Goal: Transaction & Acquisition: Book appointment/travel/reservation

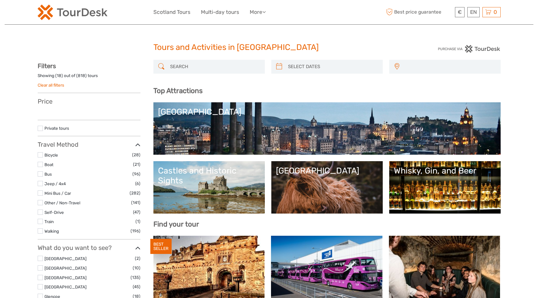
select select
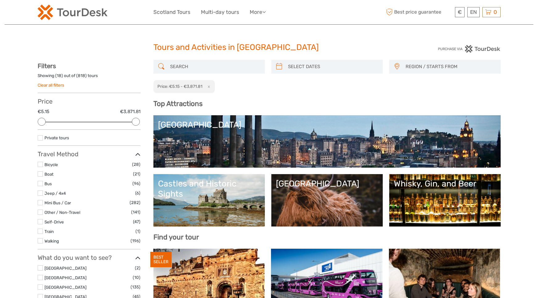
click at [192, 56] on div "Tours and Activities in [GEOGRAPHIC_DATA]" at bounding box center [269, 50] width 232 height 20
click at [193, 61] on input "search" at bounding box center [215, 66] width 94 height 11
click at [265, 91] on div "REGION / STARTS FROM Aberdeen Dundee Edinburgh Glasgow Inverness North Highland…" at bounding box center [326, 77] width 347 height 34
click at [205, 86] on button "x" at bounding box center [207, 86] width 8 height 6
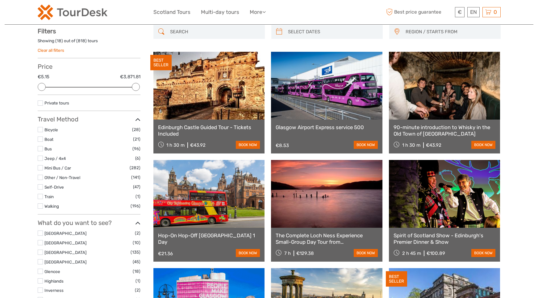
scroll to position [35, 0]
click at [192, 33] on input "search" at bounding box center [215, 31] width 94 height 11
paste input "he Isle of Skye and Inverness"
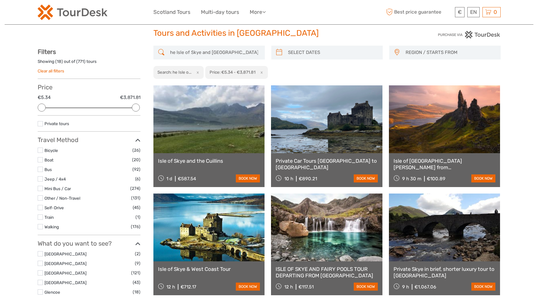
scroll to position [14, 0]
drag, startPoint x: 176, startPoint y: 52, endPoint x: 143, endPoint y: 51, distance: 33.1
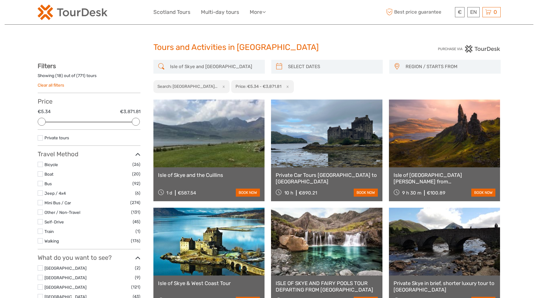
type input "Isle of Skye and Inverness"
click at [42, 137] on label at bounding box center [40, 138] width 5 height 5
click at [0, 0] on input "checkbox" at bounding box center [0, 0] width 0 height 0
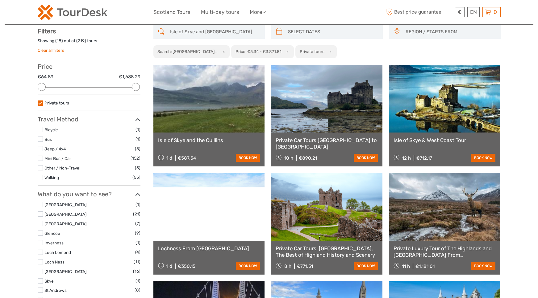
scroll to position [35, 0]
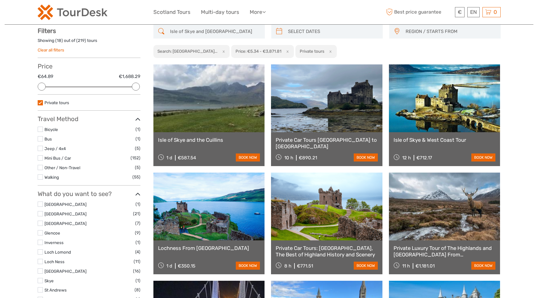
click at [412, 30] on span "REGION / STARTS FROM" at bounding box center [450, 32] width 95 height 10
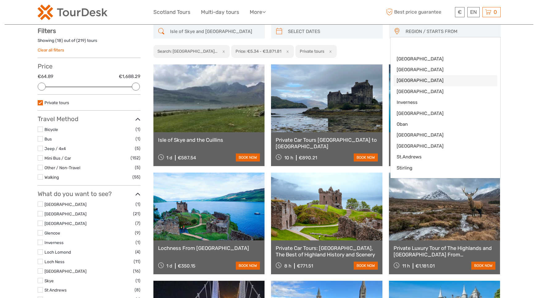
click at [405, 79] on span "[GEOGRAPHIC_DATA]" at bounding box center [440, 80] width 87 height 6
select select "[GEOGRAPHIC_DATA]"
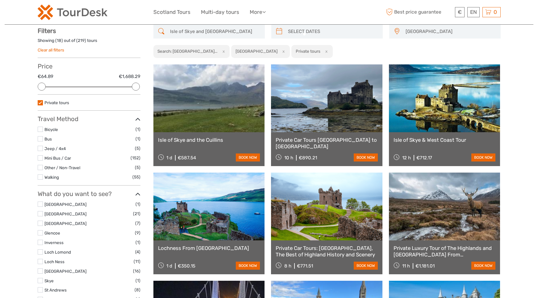
scroll to position [7, 0]
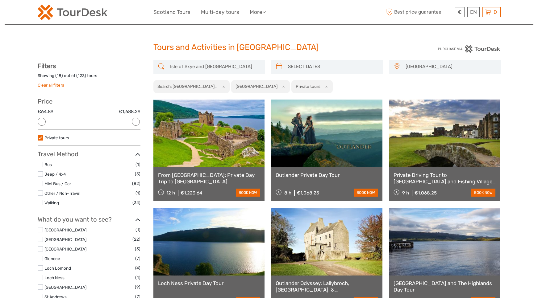
drag, startPoint x: 204, startPoint y: 65, endPoint x: 144, endPoint y: 60, distance: 60.7
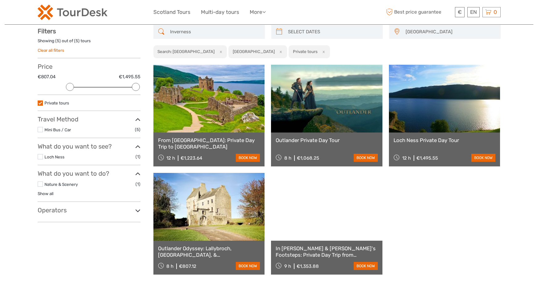
scroll to position [35, 0]
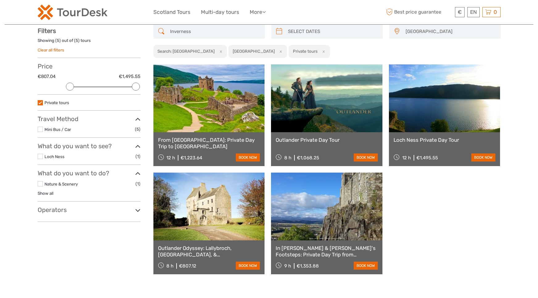
type input "Inverness"
click at [236, 55] on div "Edinburgh x" at bounding box center [257, 51] width 59 height 13
click at [276, 54] on button "x" at bounding box center [280, 51] width 8 height 6
select select
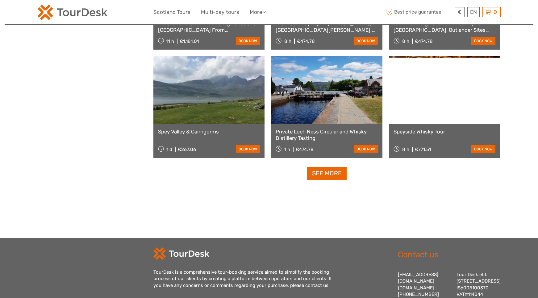
scroll to position [612, 0]
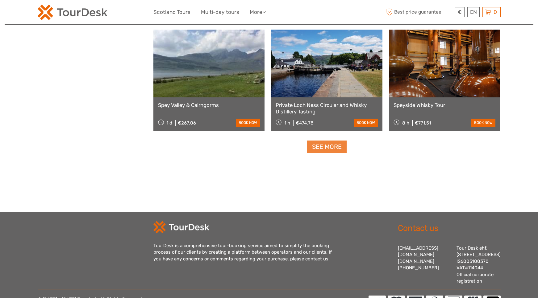
click at [317, 147] on link "See more" at bounding box center [327, 147] width 40 height 13
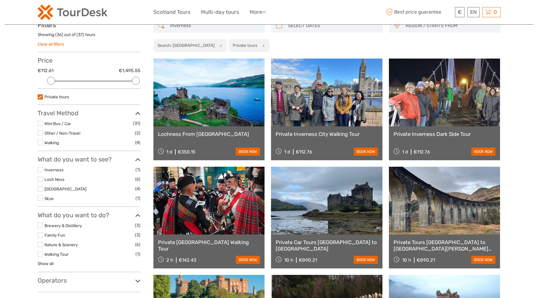
scroll to position [0, 0]
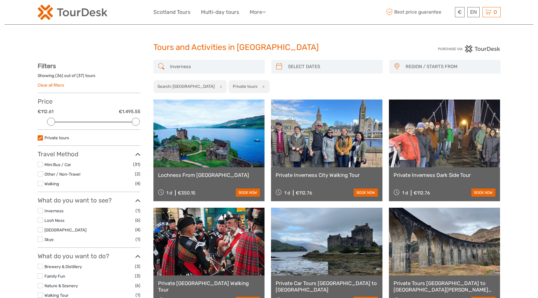
drag, startPoint x: 210, startPoint y: 65, endPoint x: 124, endPoint y: 63, distance: 85.8
click at [43, 138] on label at bounding box center [40, 138] width 5 height 5
click at [0, 0] on input "checkbox" at bounding box center [0, 0] width 0 height 0
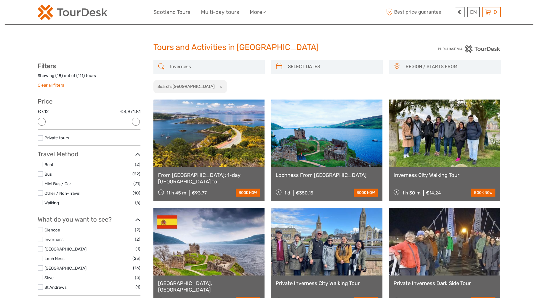
click at [204, 70] on input "Inverness" at bounding box center [215, 66] width 94 height 11
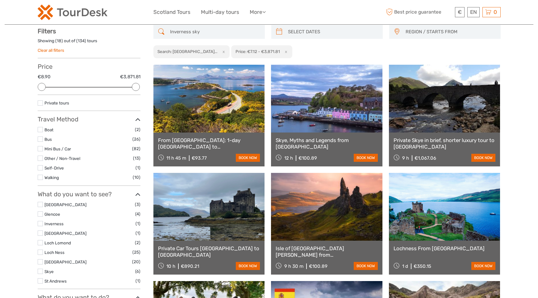
scroll to position [35, 0]
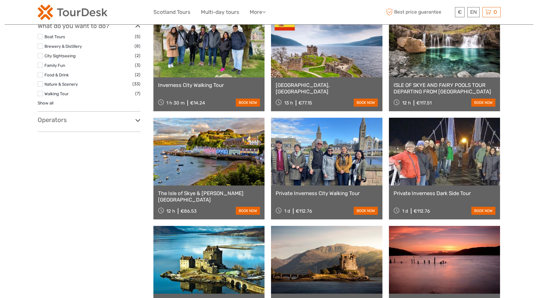
scroll to position [497, 0]
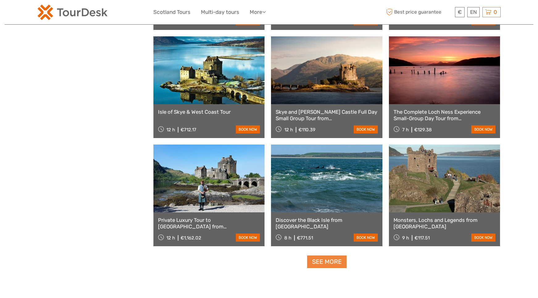
click at [320, 261] on link "See more" at bounding box center [327, 262] width 40 height 13
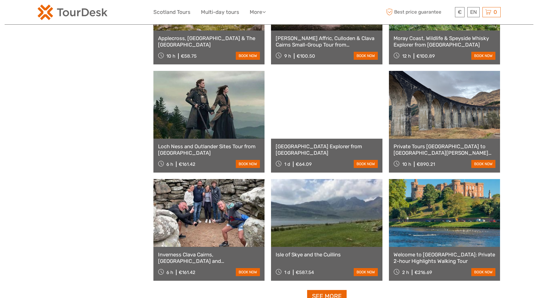
scroll to position [1124, 0]
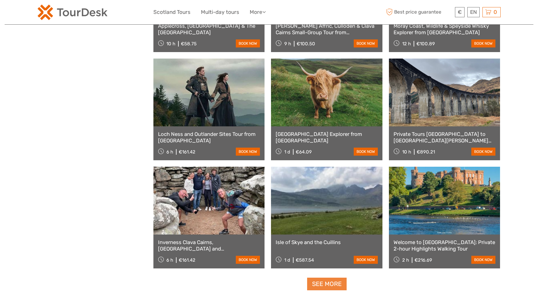
click at [330, 287] on link "See more" at bounding box center [327, 284] width 40 height 13
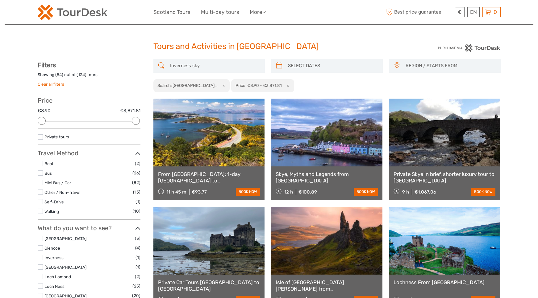
scroll to position [0, 0]
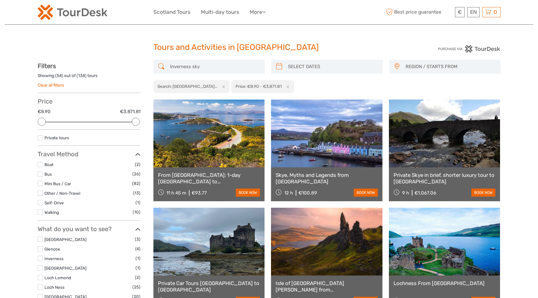
drag, startPoint x: 216, startPoint y: 66, endPoint x: 142, endPoint y: 63, distance: 74.4
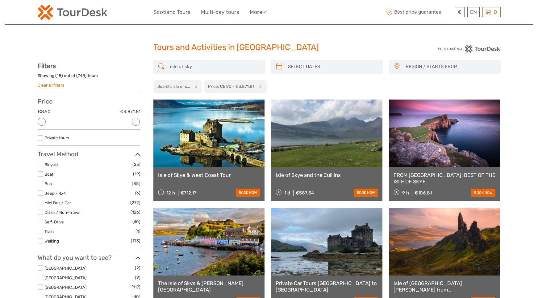
type input "isle of sky"
click at [42, 137] on label at bounding box center [40, 138] width 5 height 5
click at [0, 0] on input "checkbox" at bounding box center [0, 0] width 0 height 0
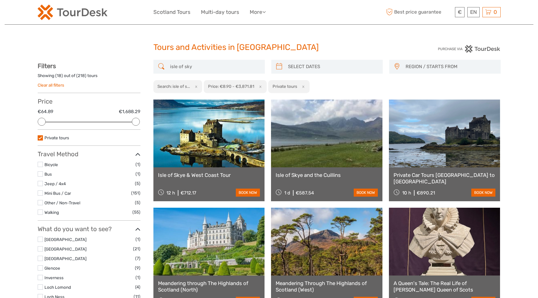
click at [441, 71] on span "REGION / STARTS FROM" at bounding box center [450, 67] width 95 height 10
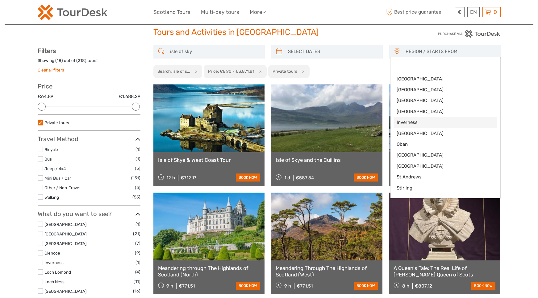
click at [430, 121] on span "Inverness" at bounding box center [440, 122] width 87 height 6
select select "Inverness"
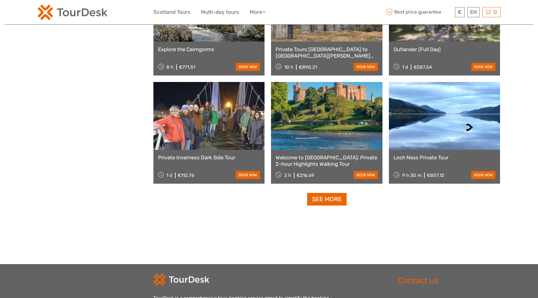
scroll to position [578, 0]
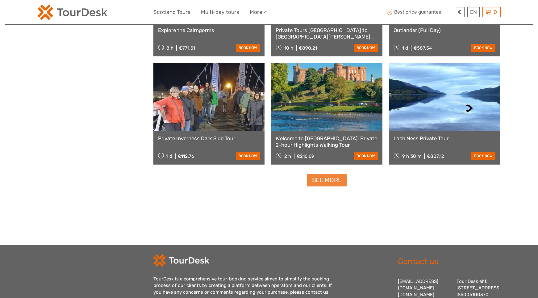
click at [331, 184] on link "See more" at bounding box center [327, 180] width 40 height 13
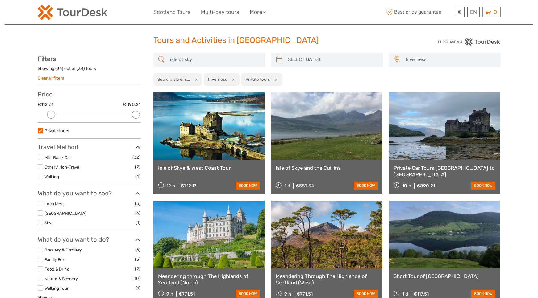
scroll to position [0, 0]
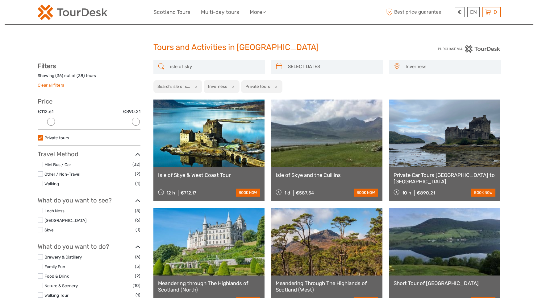
click at [201, 145] on link at bounding box center [208, 134] width 111 height 68
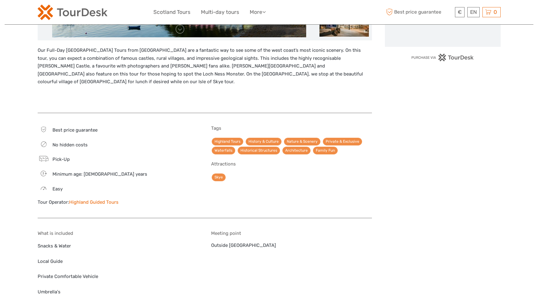
scroll to position [112, 0]
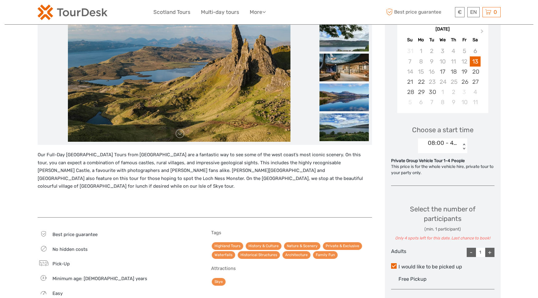
click at [436, 146] on div "08:00 - 4 SEATER CAR 1" at bounding box center [443, 143] width 30 height 8
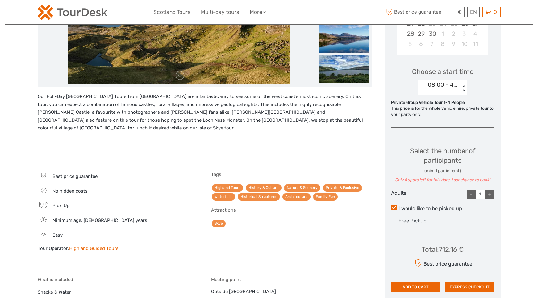
scroll to position [162, 0]
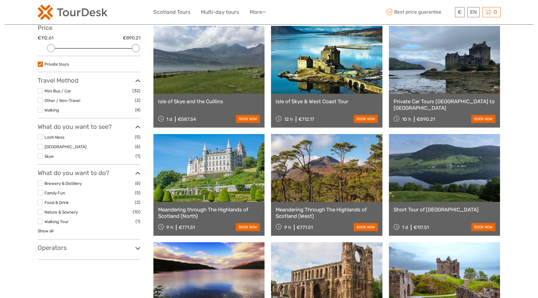
scroll to position [85, 0]
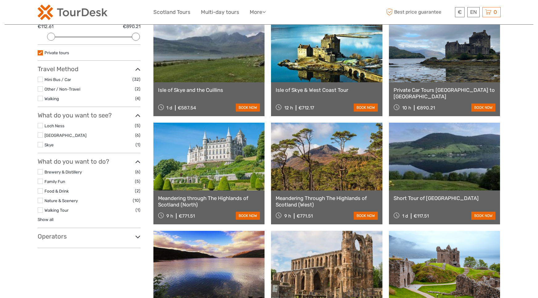
click at [423, 69] on link at bounding box center [444, 49] width 111 height 68
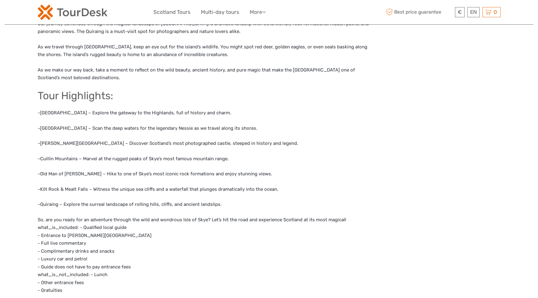
scroll to position [49, 0]
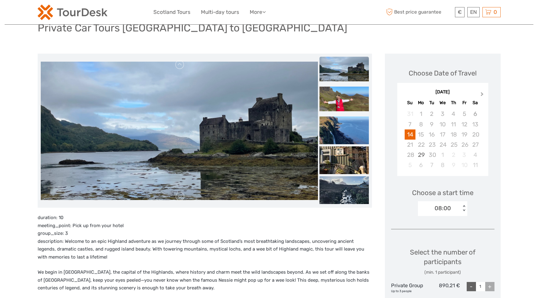
click at [486, 92] on button "Next Month" at bounding box center [483, 96] width 10 height 10
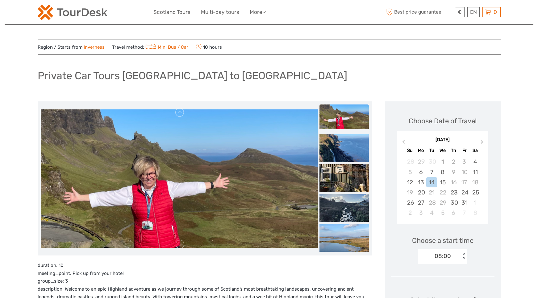
scroll to position [0, 0]
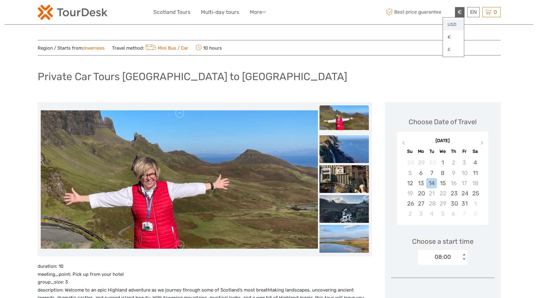
click at [453, 24] on link "USD" at bounding box center [453, 24] width 21 height 11
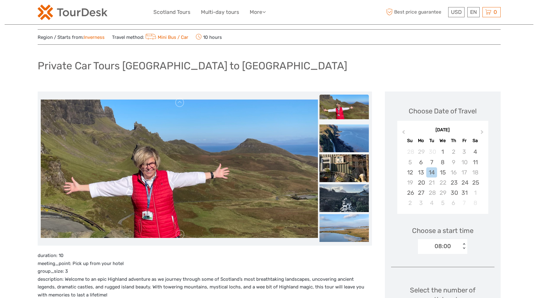
scroll to position [9, 0]
